Goal: Information Seeking & Learning: Learn about a topic

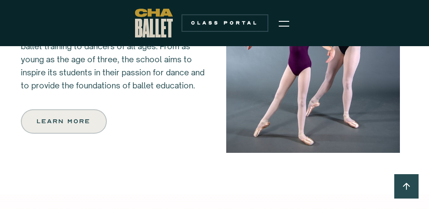
scroll to position [1033, 0]
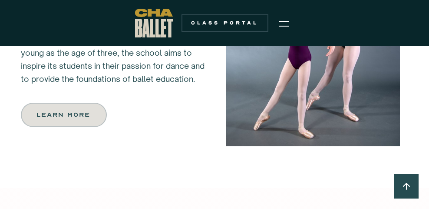
click at [68, 111] on div "Learn more" at bounding box center [63, 115] width 53 height 10
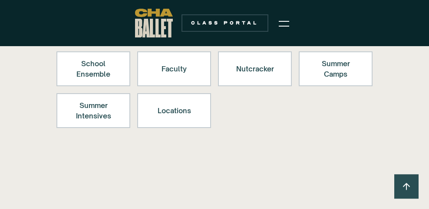
scroll to position [166, 0]
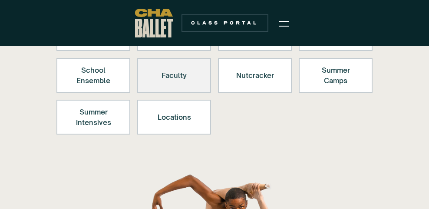
click at [184, 71] on div "Faculty" at bounding box center [174, 75] width 51 height 21
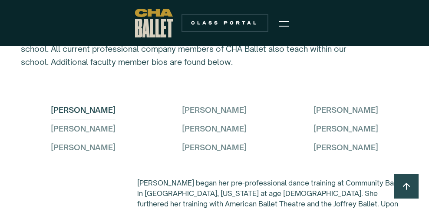
scroll to position [2559, 0]
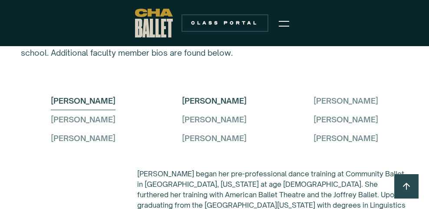
click at [210, 94] on div "[PERSON_NAME]" at bounding box center [214, 100] width 65 height 13
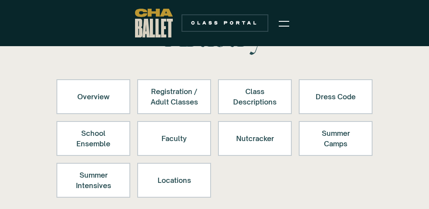
scroll to position [103, 0]
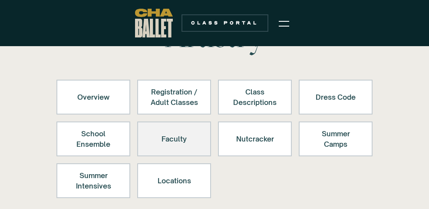
click at [182, 136] on div "Faculty" at bounding box center [174, 138] width 51 height 21
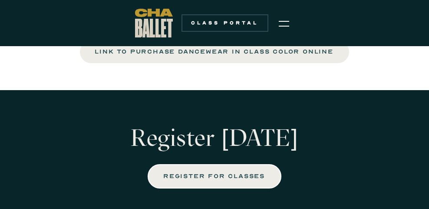
scroll to position [1928, 0]
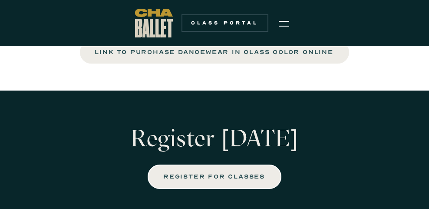
click at [284, 20] on img "menu" at bounding box center [284, 23] width 10 height 10
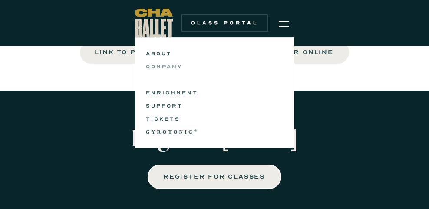
click at [156, 63] on link "COMPANY" at bounding box center [215, 66] width 138 height 10
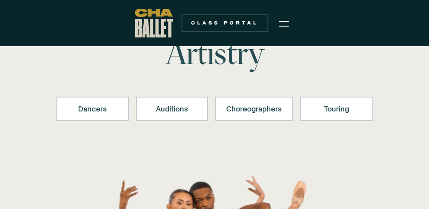
scroll to position [85, 0]
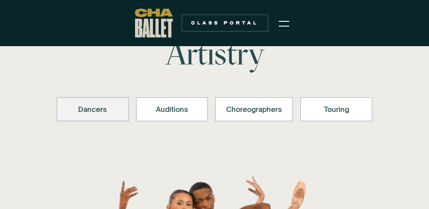
click at [98, 104] on div "Dancers" at bounding box center [93, 109] width 50 height 10
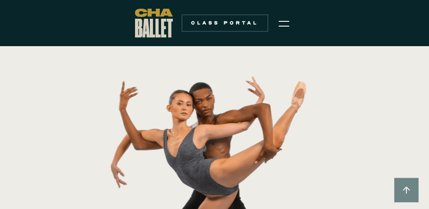
scroll to position [187, 0]
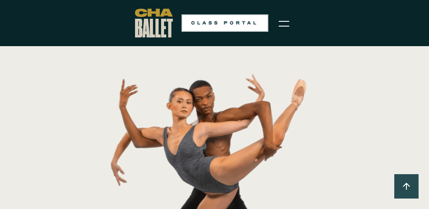
click at [223, 23] on div "Class Portal" at bounding box center [225, 23] width 76 height 7
